Goal: Find specific page/section

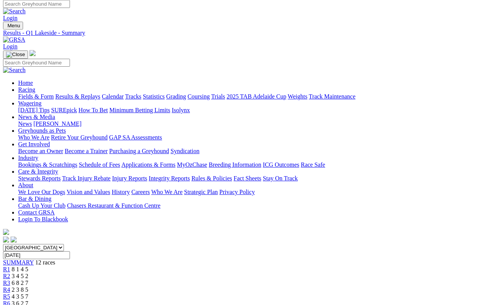
scroll to position [3, 0]
click at [40, 93] on link "Fields & Form" at bounding box center [36, 96] width 36 height 6
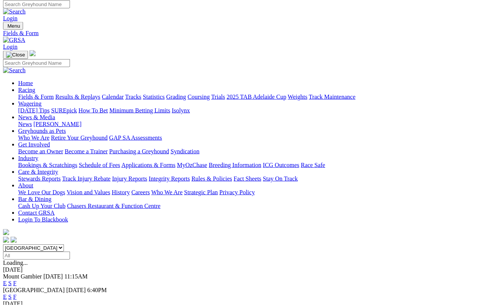
scroll to position [2, 0]
click at [17, 281] on link "F" at bounding box center [14, 297] width 3 height 6
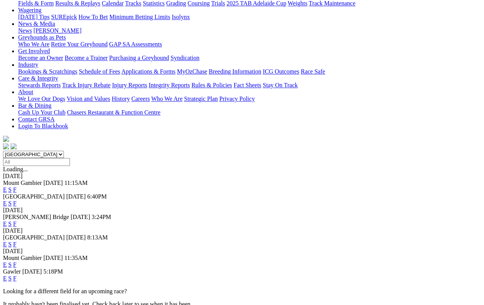
scroll to position [99, 0]
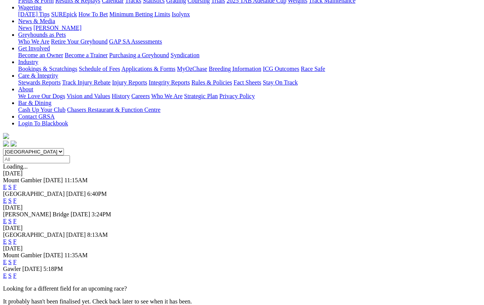
click at [17, 272] on link "F" at bounding box center [14, 275] width 3 height 6
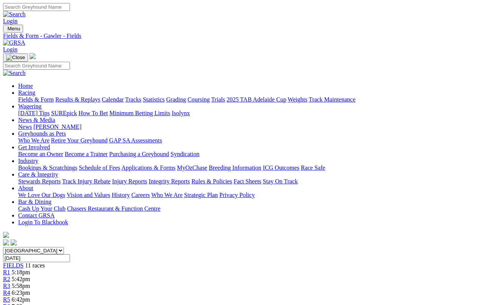
click at [98, 96] on link "Results & Replays" at bounding box center [77, 99] width 45 height 6
click at [33, 96] on link "Fields & Form" at bounding box center [36, 99] width 36 height 6
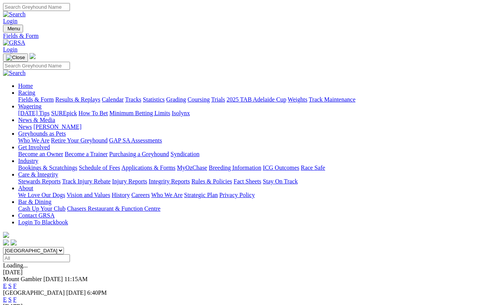
click at [124, 96] on link "Calendar" at bounding box center [113, 99] width 22 height 6
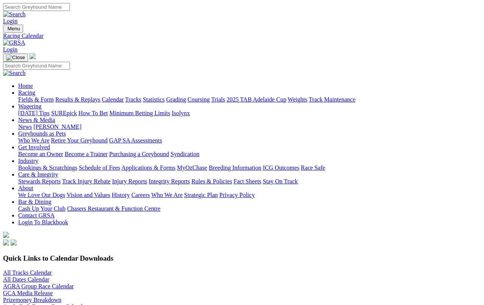
scroll to position [3, 0]
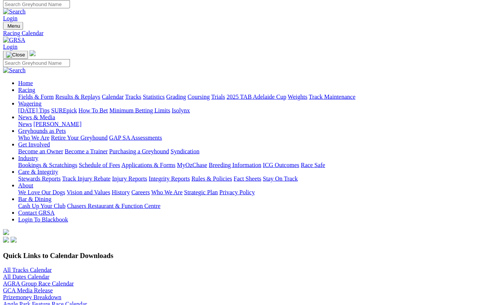
click at [39, 266] on link "All Tracks Calendar" at bounding box center [27, 269] width 49 height 6
